Goal: Task Accomplishment & Management: Manage account settings

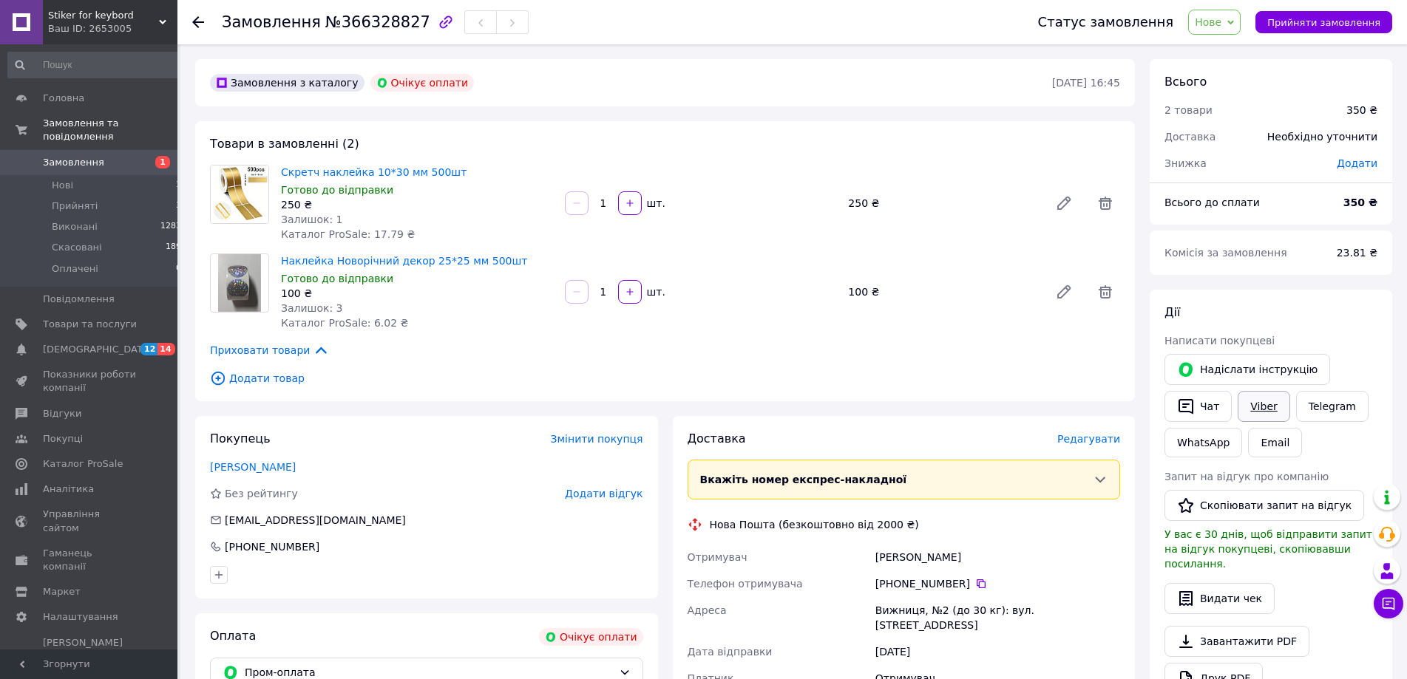
click at [1265, 401] on link "Viber" at bounding box center [1263, 406] width 52 height 31
drag, startPoint x: 225, startPoint y: 27, endPoint x: 405, endPoint y: 24, distance: 180.4
click at [405, 24] on h1 "Замовлення №366328827" at bounding box center [326, 22] width 208 height 18
copy h1 "Замовлення №366328827"
drag, startPoint x: 277, startPoint y: 258, endPoint x: 529, endPoint y: 261, distance: 251.4
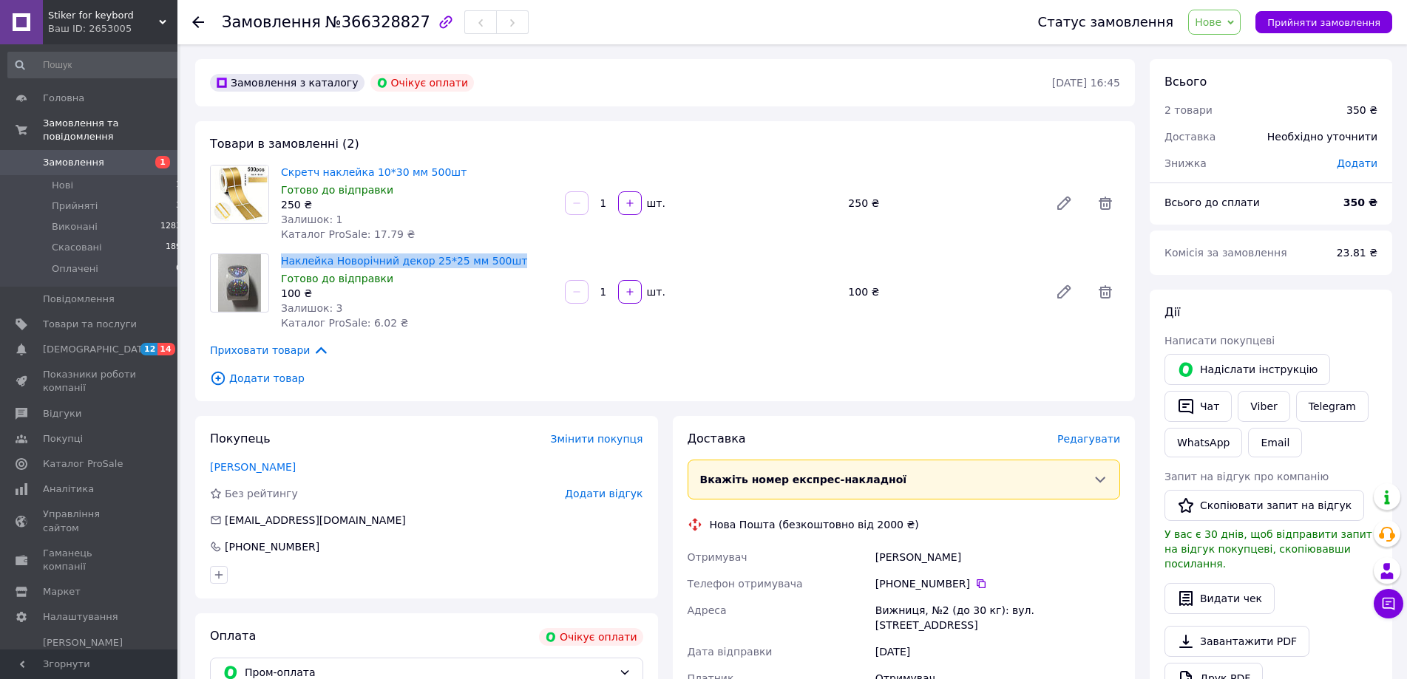
click at [528, 261] on div "Наклейка Новорічний декор 25*25 мм 500шт Готово до відправки 100 ₴ Залишок: 3 К…" at bounding box center [417, 292] width 284 height 83
copy link "Наклейка Новорічний декор 25*25 мм 500шт"
drag, startPoint x: 458, startPoint y: 169, endPoint x: 269, endPoint y: 170, distance: 189.2
click at [269, 170] on div "Скретч наклейка 10*30 мм 500шт Готово до відправки 250 ₴ Залишок: 1 Каталог Pro…" at bounding box center [665, 203] width 922 height 77
click at [1064, 289] on icon at bounding box center [1064, 292] width 12 height 12
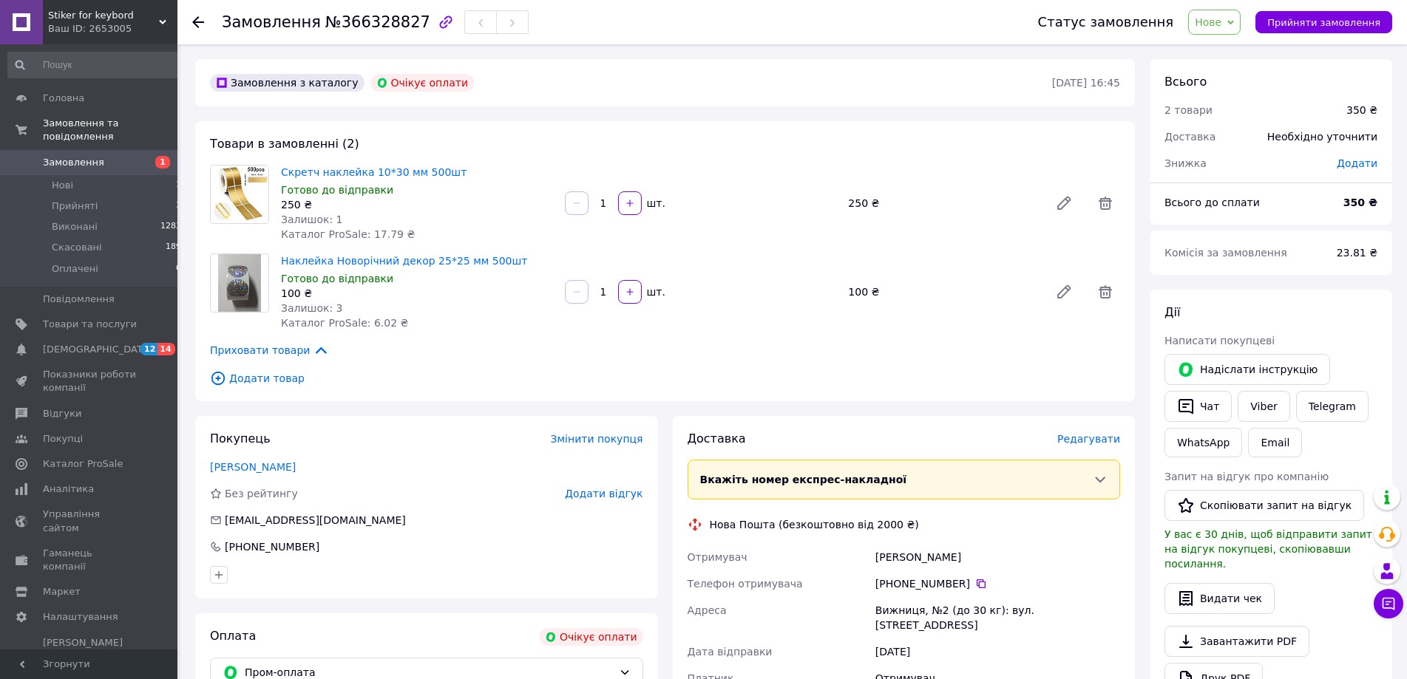
click at [236, 376] on span "Додати товар" at bounding box center [665, 378] width 910 height 16
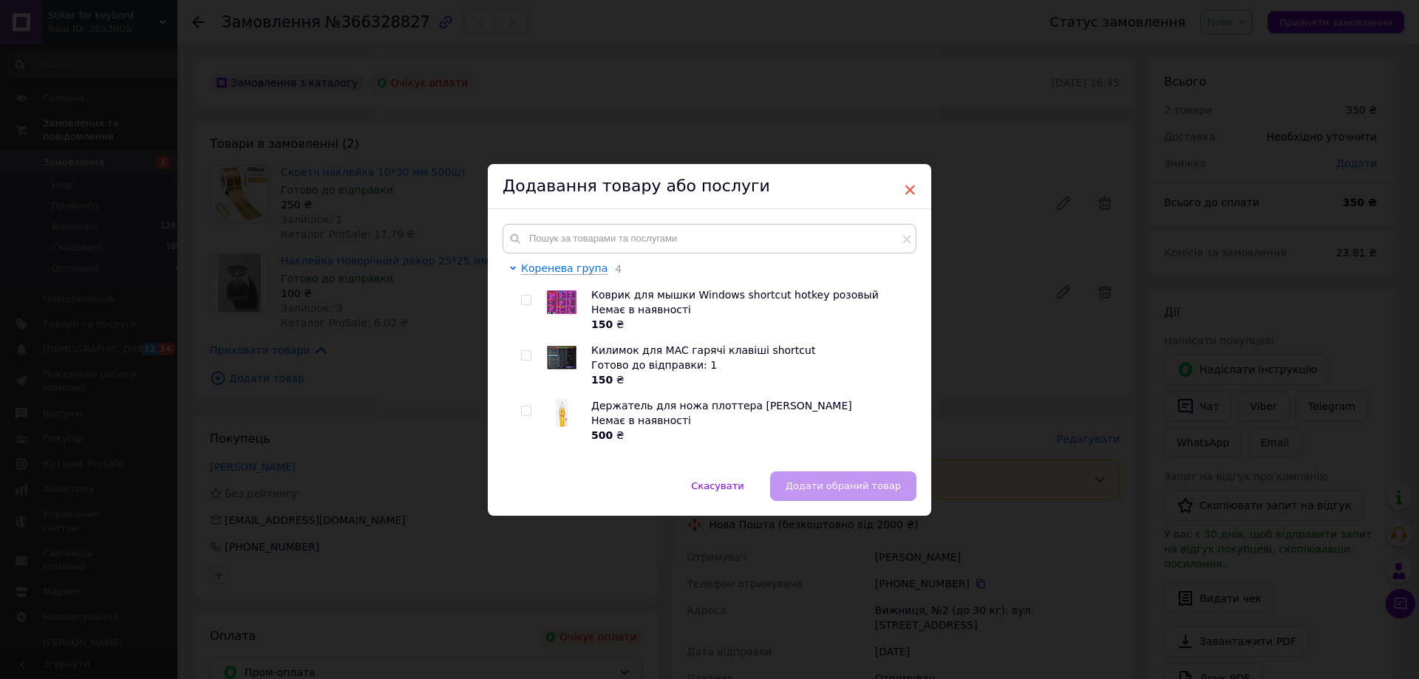
click at [904, 191] on span "×" at bounding box center [909, 189] width 13 height 25
